Goal: Obtain resource: Download file/media

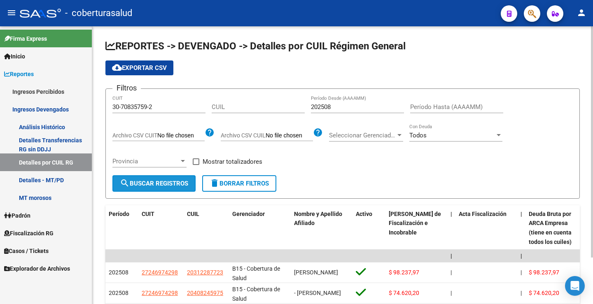
click at [169, 179] on button "search Buscar Registros" at bounding box center [153, 183] width 83 height 16
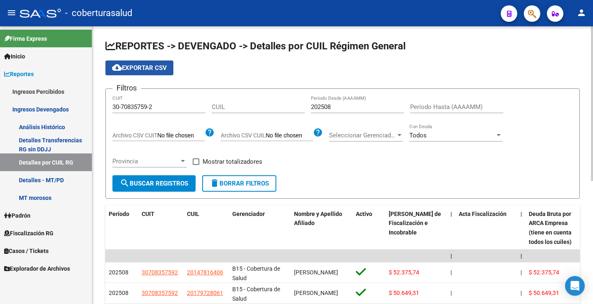
drag, startPoint x: 136, startPoint y: 66, endPoint x: 159, endPoint y: 78, distance: 25.6
click at [138, 67] on span "cloud_download Exportar CSV" at bounding box center [139, 67] width 55 height 7
drag, startPoint x: 172, startPoint y: 111, endPoint x: 77, endPoint y: 107, distance: 94.4
click at [77, 107] on mat-sidenav-container "Firma Express Inicio Calendario SSS Instructivos Contacto OS Reportes Ingresos …" at bounding box center [296, 165] width 593 height 278
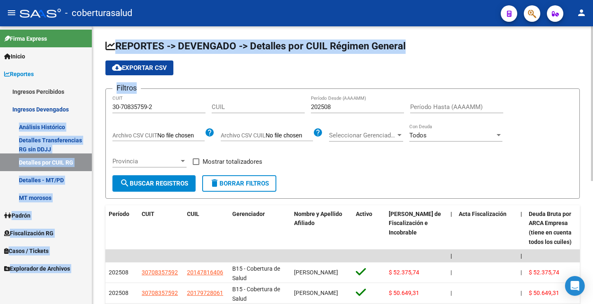
click at [181, 112] on div "30-70835759-2 CUIT" at bounding box center [158, 105] width 93 height 18
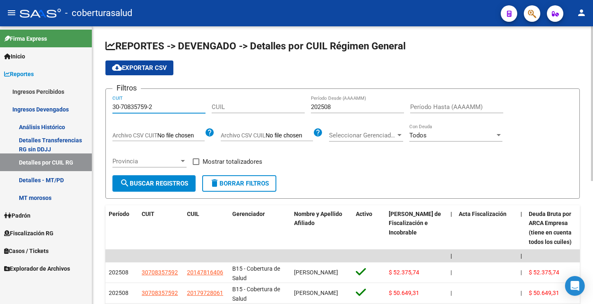
drag, startPoint x: 169, startPoint y: 108, endPoint x: 110, endPoint y: 108, distance: 58.9
click at [110, 108] on form "Filtros 30-70835759-2 CUIT CUIL 202508 Período Desde (AAAAMM) Período Hasta (AA…" at bounding box center [342, 144] width 475 height 110
paste input "67192423-8"
type input "30-67192423-8"
click at [177, 186] on span "search Buscar Registros" at bounding box center [154, 183] width 68 height 7
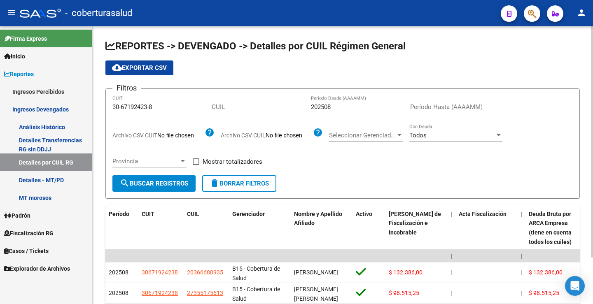
drag, startPoint x: 148, startPoint y: 64, endPoint x: 183, endPoint y: 65, distance: 35.0
click at [149, 64] on button "cloud_download Exportar CSV" at bounding box center [139, 68] width 68 height 15
